Goal: Book appointment/travel/reservation

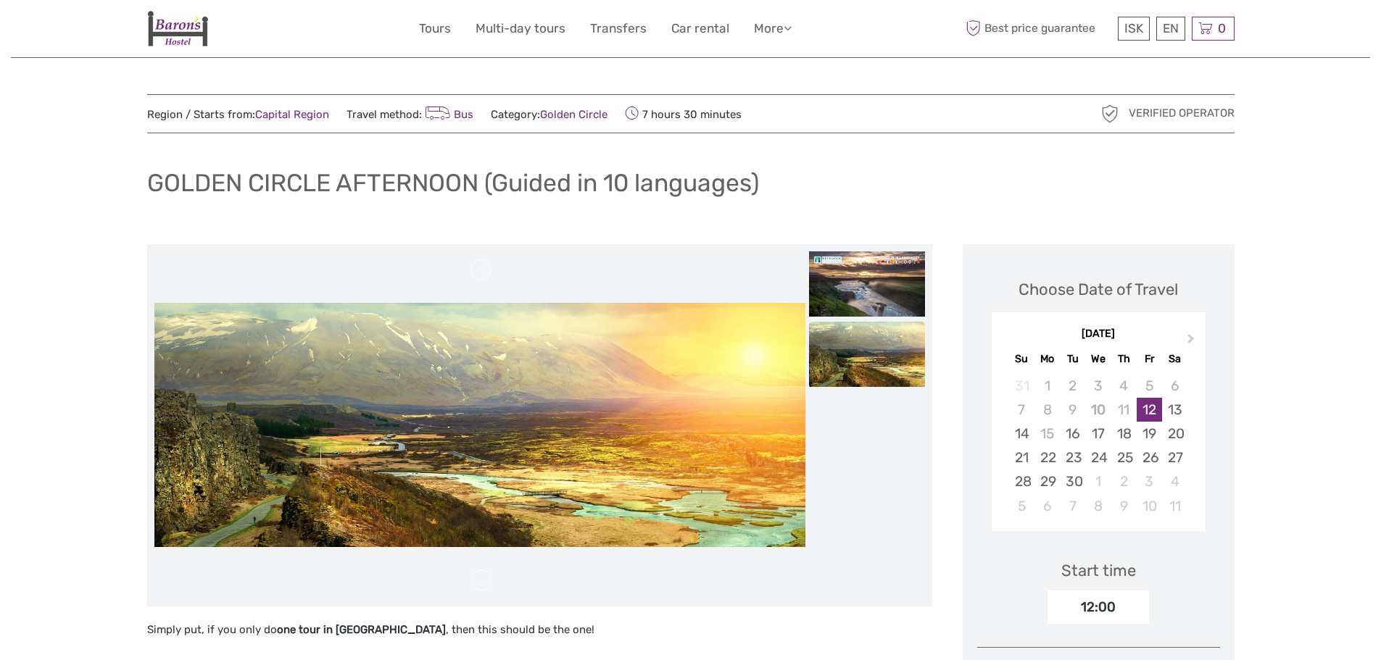
click at [171, 40] on img at bounding box center [177, 29] width 61 height 36
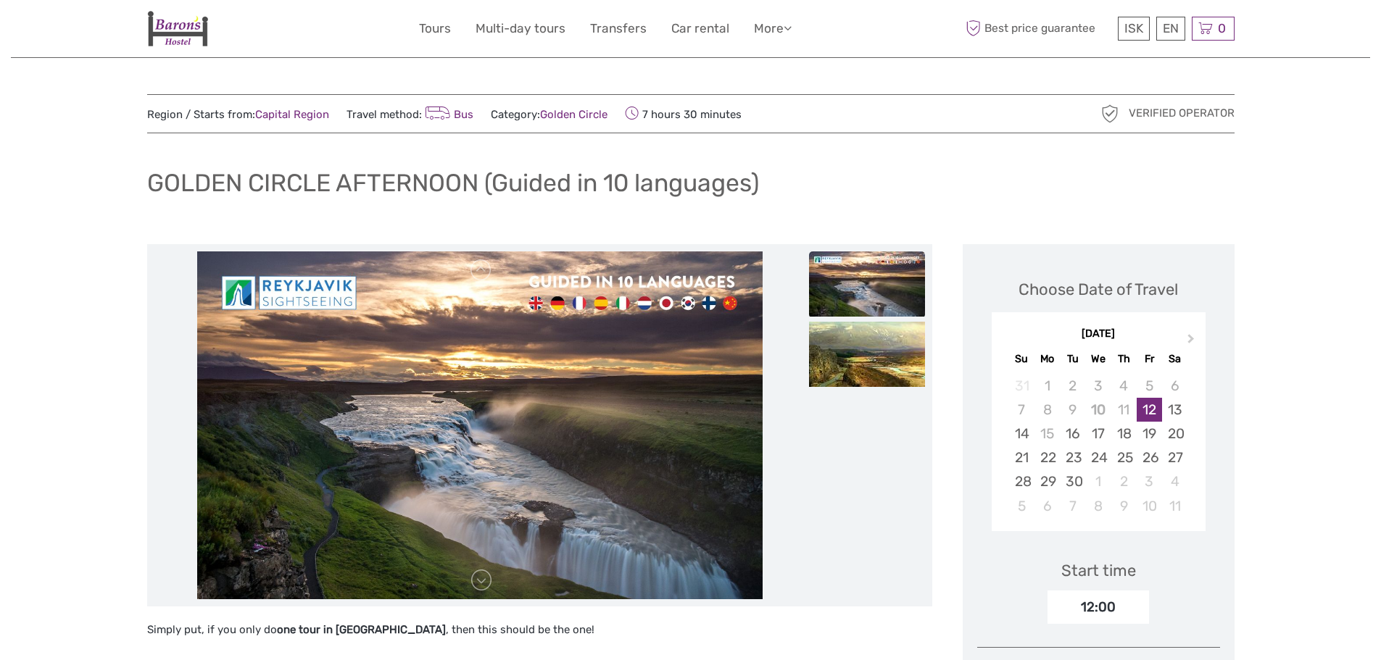
click at [171, 40] on img at bounding box center [177, 29] width 61 height 36
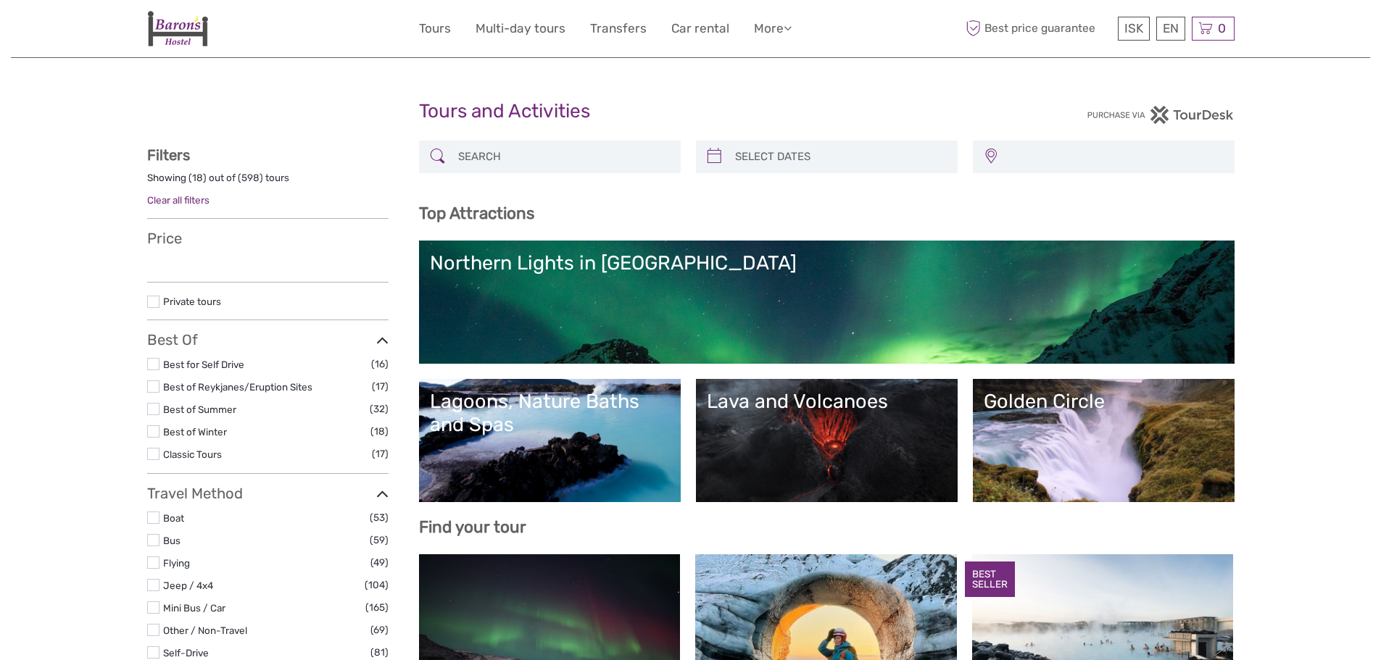
select select
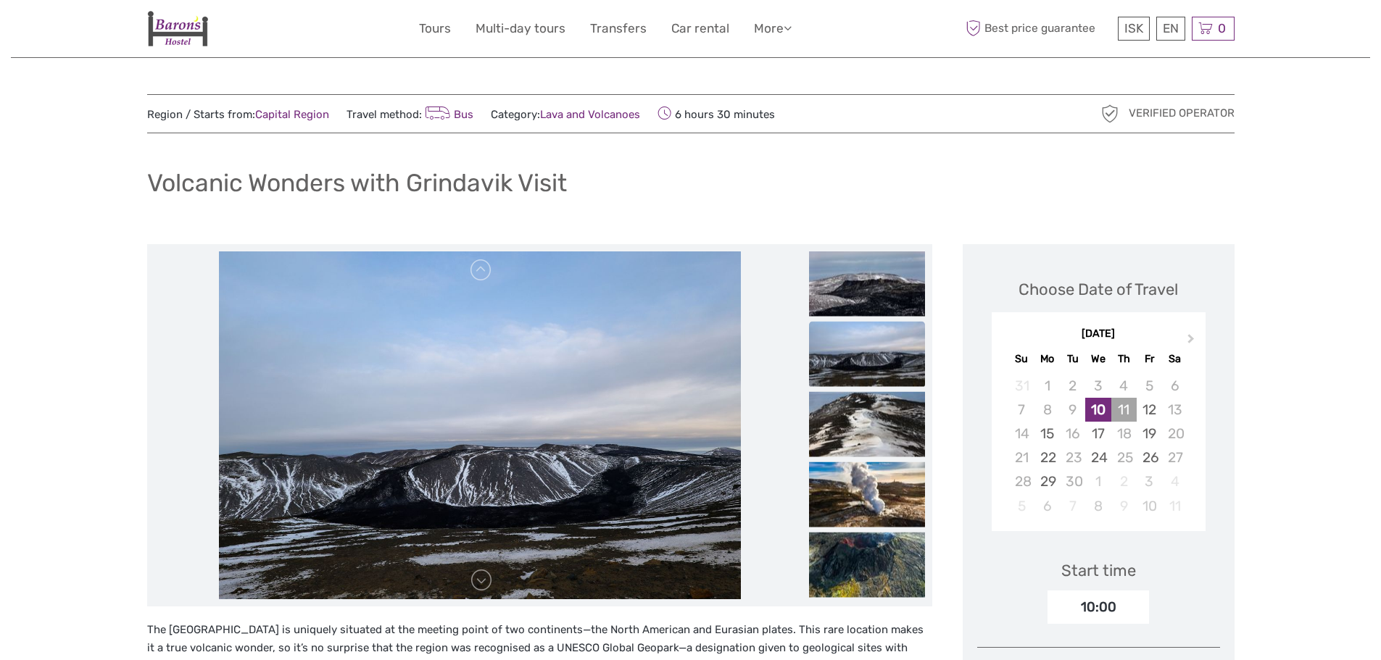
click at [1127, 410] on div "11" at bounding box center [1123, 410] width 25 height 24
click at [1147, 410] on div "12" at bounding box center [1149, 410] width 25 height 24
